Goal: Use online tool/utility: Utilize a website feature to perform a specific function

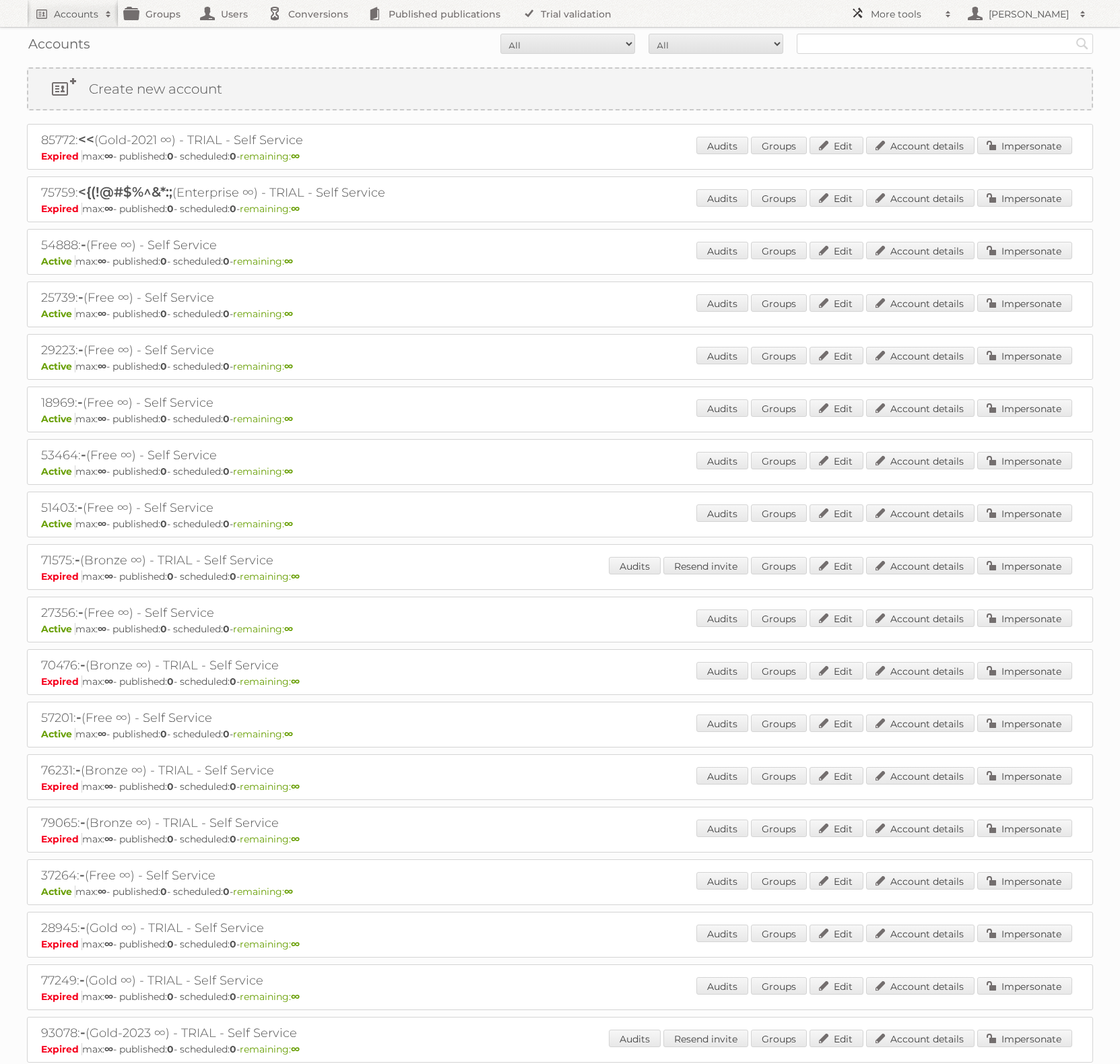
click at [857, 14] on link "More tools" at bounding box center [901, 13] width 114 height 27
click at [432, 51] on form "All Active Expired Pending All Paid Trials Self service Search" at bounding box center [560, 43] width 1066 height 20
click at [901, 46] on input "text" at bounding box center [945, 43] width 296 height 20
type input "martiniano"
click at [1072, 33] on input "Search" at bounding box center [1082, 43] width 20 height 20
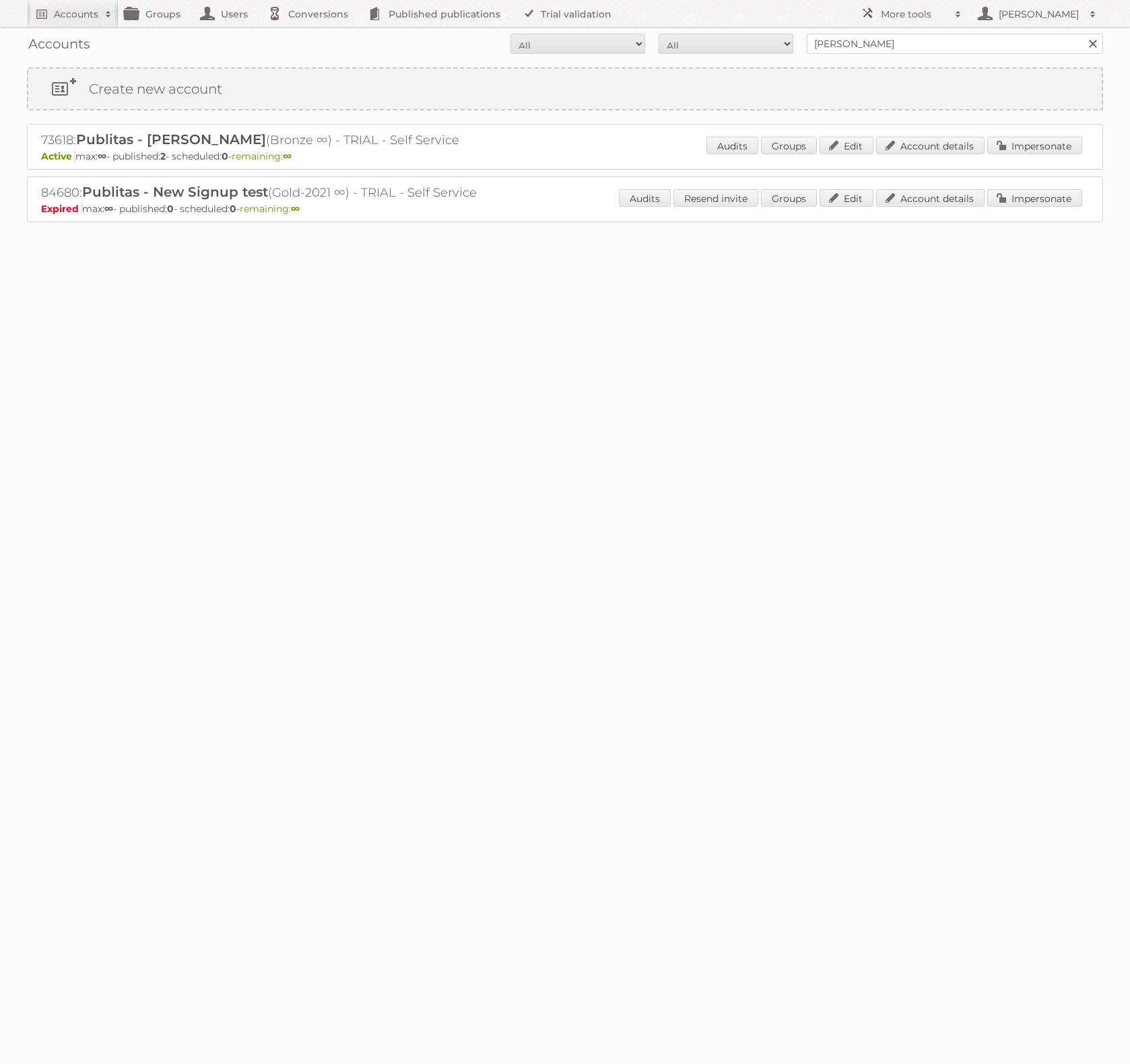
click at [60, 143] on h2 "73618: Publitas - [PERSON_NAME] (Bronze ∞) - TRIAL - Self Service" at bounding box center [277, 140] width 472 height 17
copy h2 "73618"
click at [891, 19] on h2 "More tools" at bounding box center [915, 14] width 68 height 14
click at [900, 184] on link "Beta Features" at bounding box center [921, 179] width 133 height 20
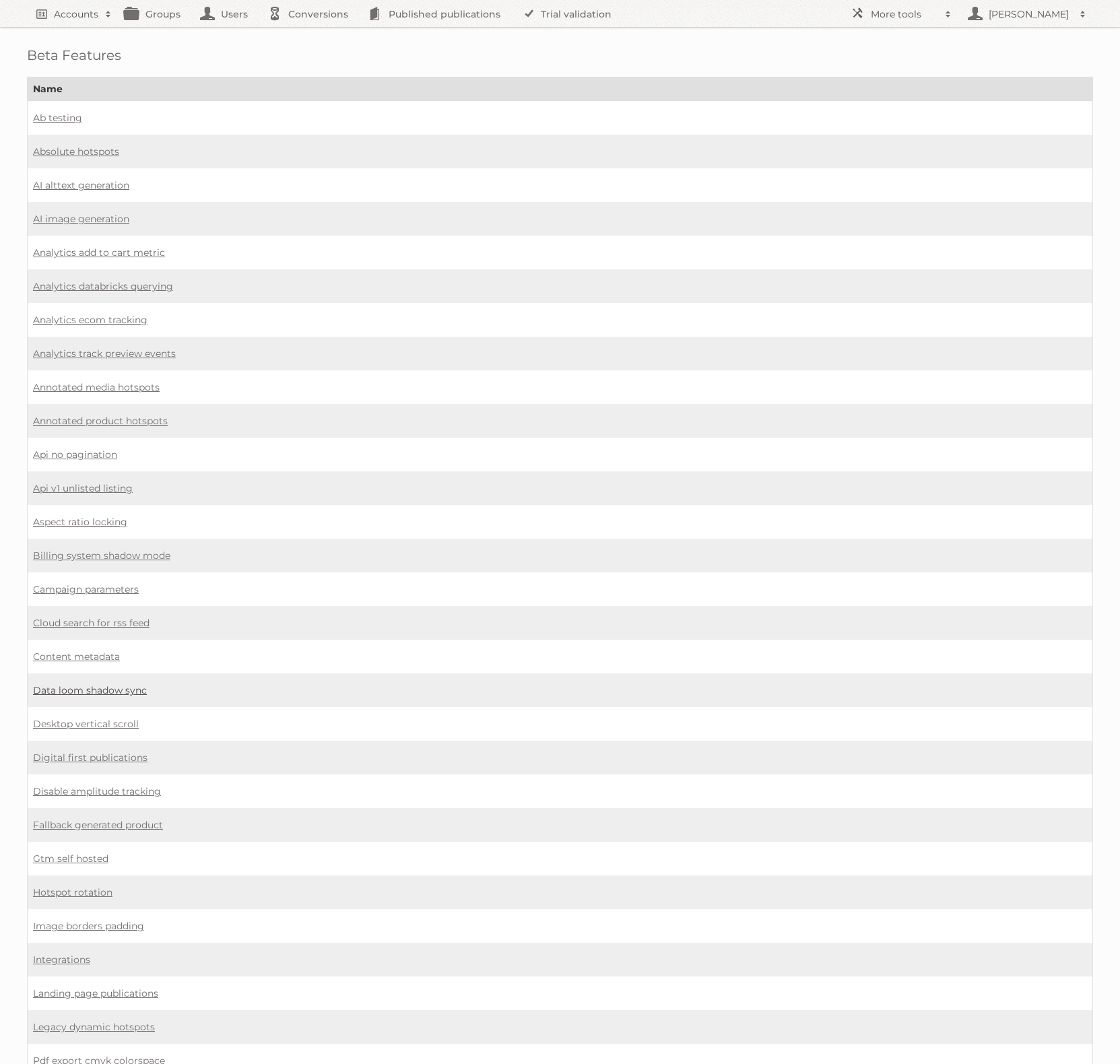
click at [125, 685] on link "Data loom shadow sync" at bounding box center [90, 690] width 114 height 12
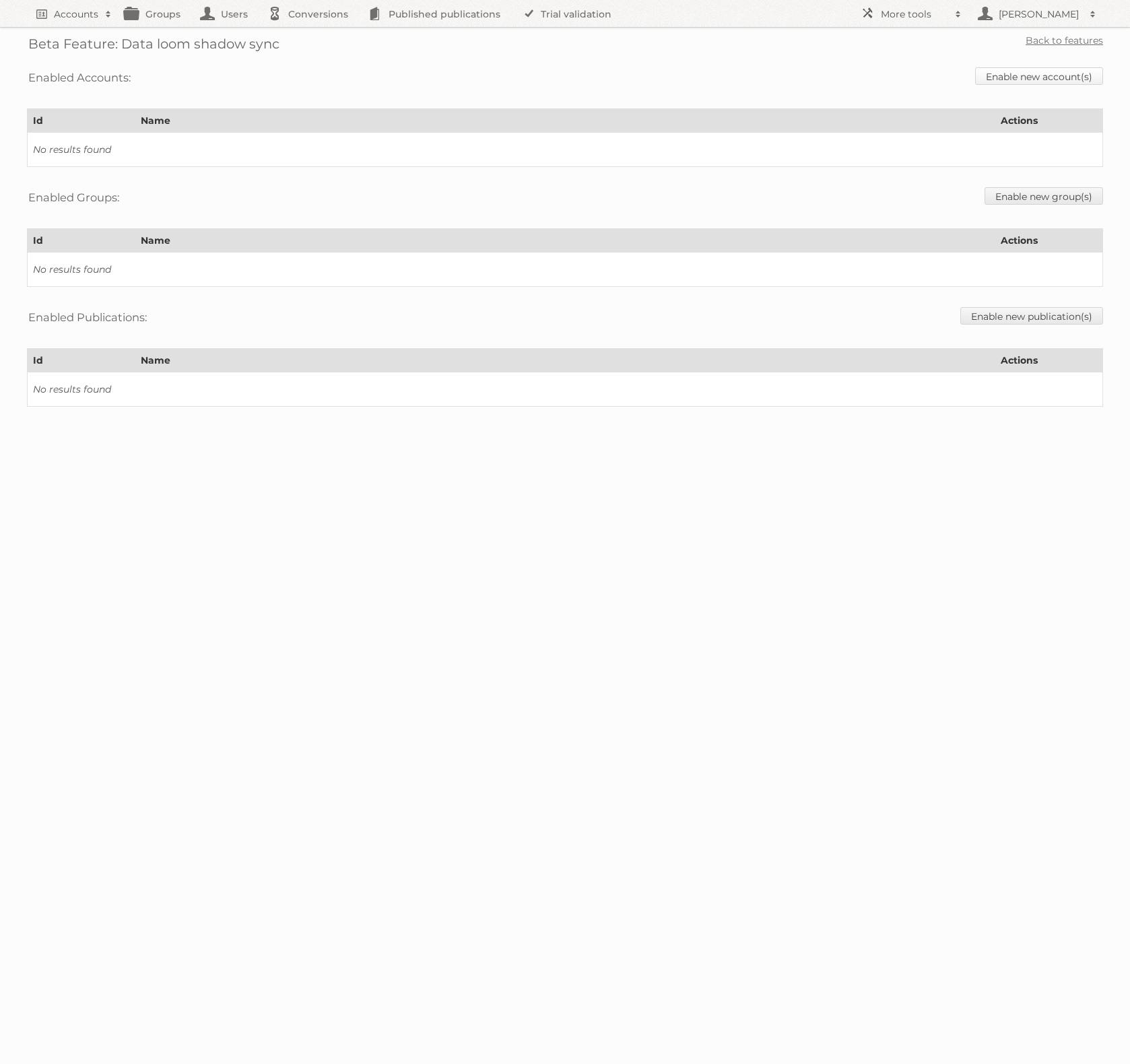
click at [1086, 75] on link "Enable new account(s)" at bounding box center [1039, 76] width 128 height 17
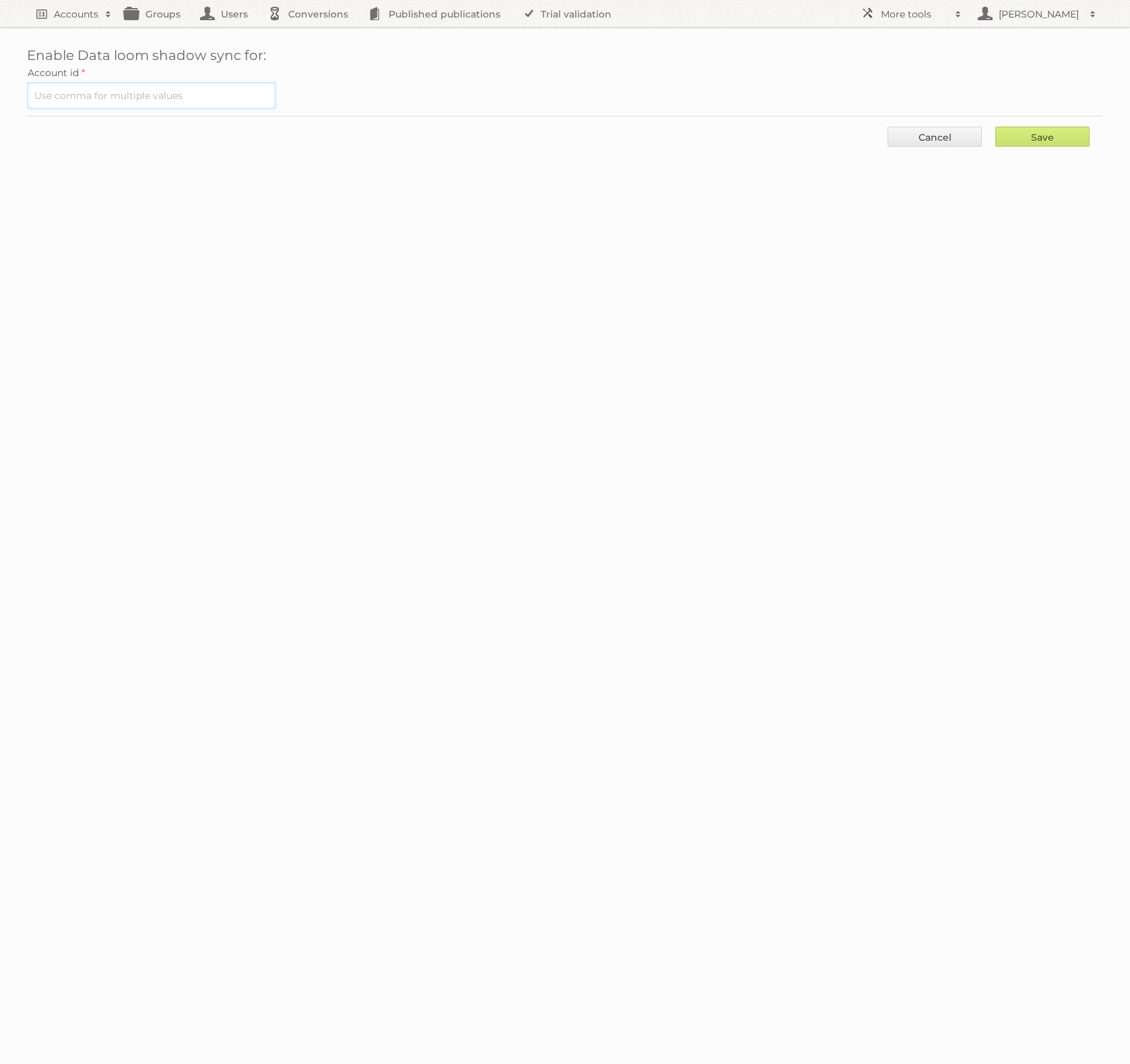
click at [160, 91] on input "text" at bounding box center [151, 95] width 249 height 27
paste input "73618"
type input "73618"
click at [1057, 127] on input "Save" at bounding box center [1043, 136] width 95 height 20
type input "..."
